Goal: Information Seeking & Learning: Learn about a topic

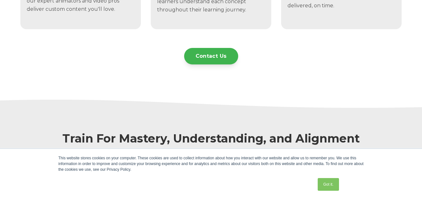
scroll to position [697, 0]
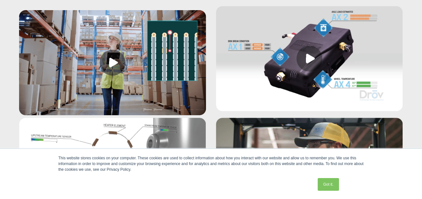
click at [311, 59] on link at bounding box center [309, 60] width 187 height 108
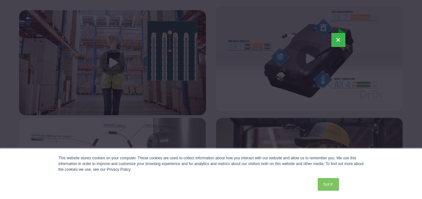
click at [338, 39] on button "×" at bounding box center [338, 40] width 14 height 14
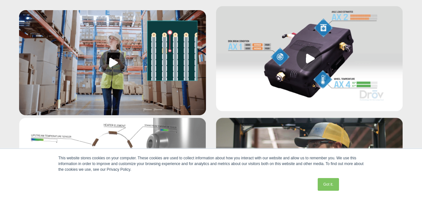
click at [115, 62] on link at bounding box center [112, 64] width 187 height 108
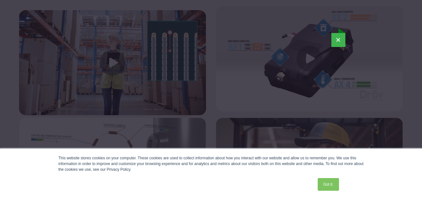
click at [338, 38] on button "×" at bounding box center [338, 40] width 14 height 14
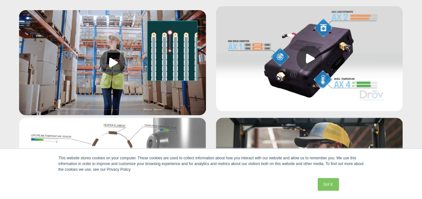
click at [308, 59] on link at bounding box center [309, 60] width 187 height 108
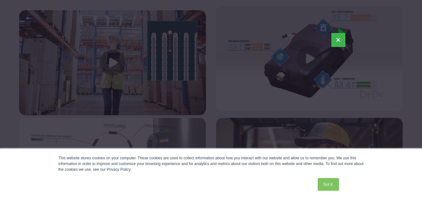
click at [339, 40] on button "×" at bounding box center [338, 40] width 14 height 14
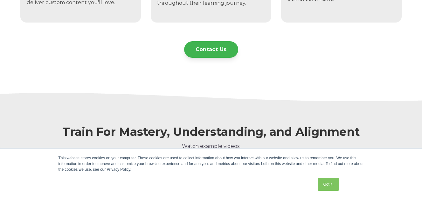
scroll to position [513, 0]
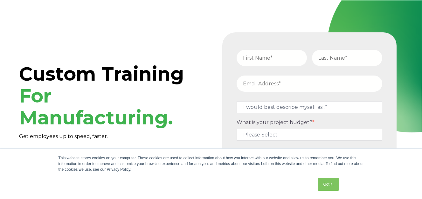
scroll to position [594, 0]
